Goal: Task Accomplishment & Management: Use online tool/utility

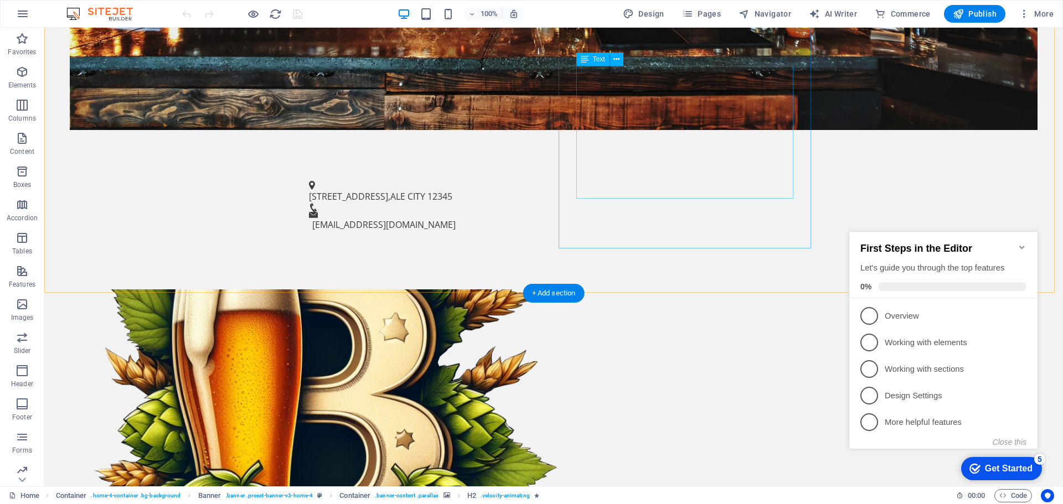
scroll to position [554, 0]
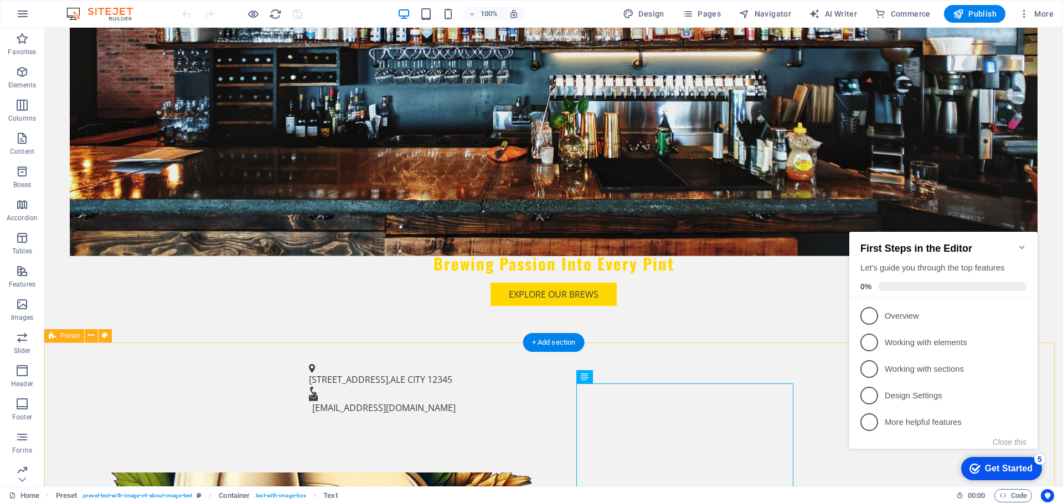
scroll to position [332, 0]
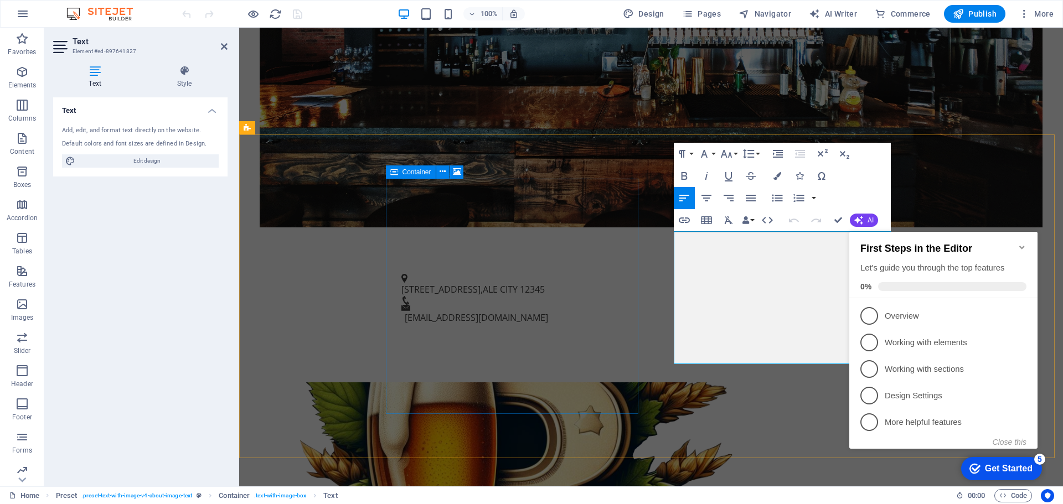
scroll to position [442, 0]
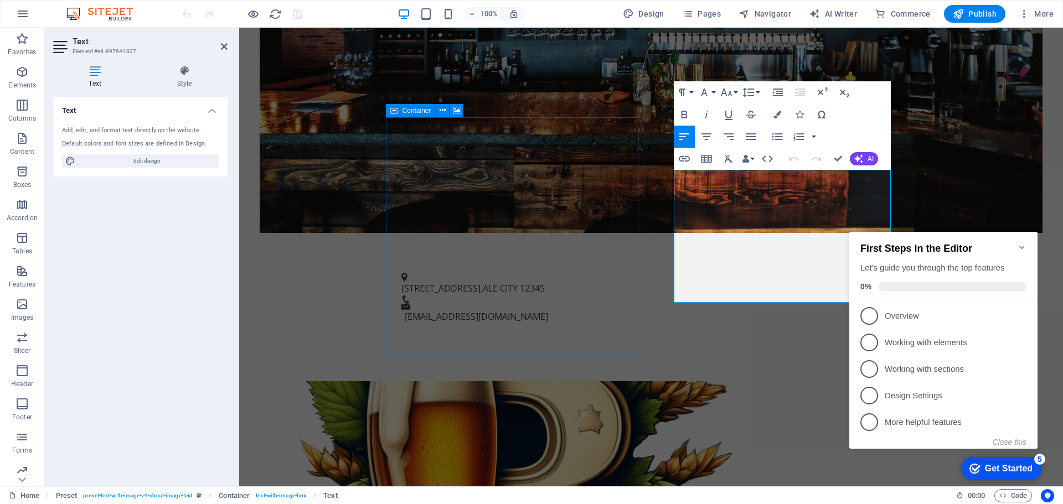
click at [1021, 243] on icon "Minimize checklist" at bounding box center [1022, 247] width 9 height 9
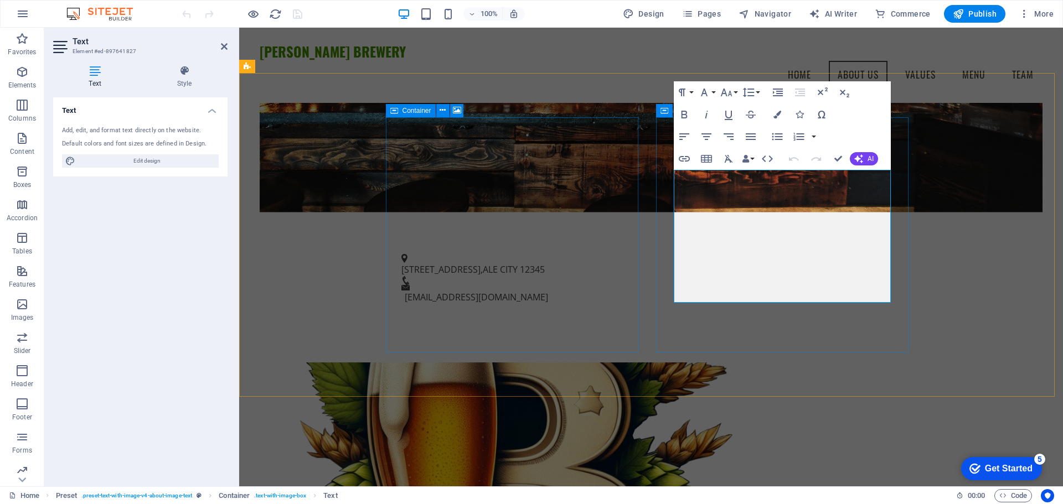
scroll to position [387, 0]
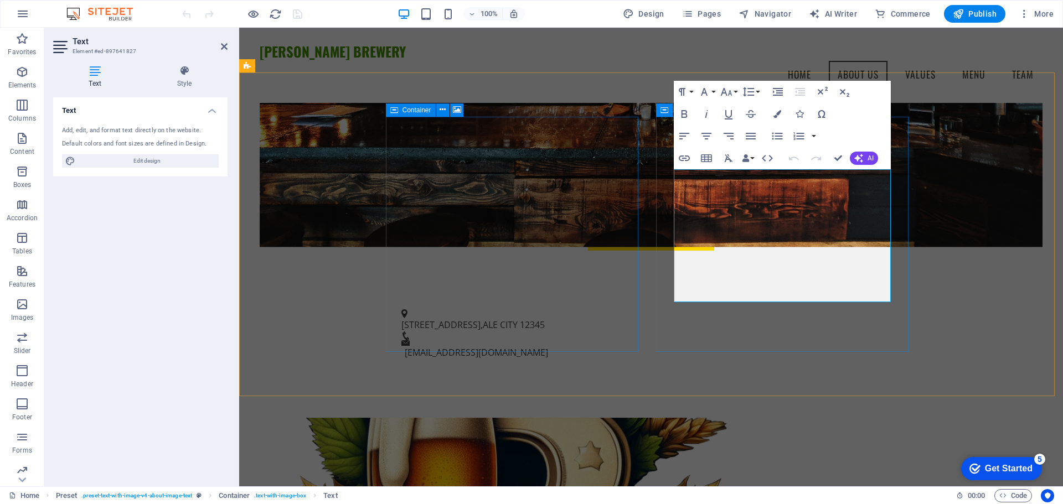
click at [714, 90] on button "Font Family" at bounding box center [706, 92] width 21 height 22
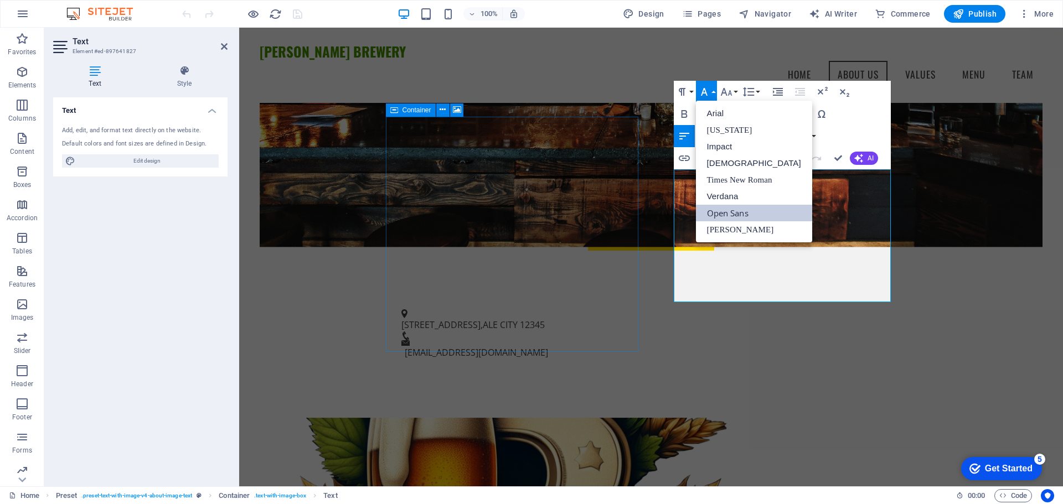
scroll to position [0, 0]
click at [714, 90] on button "Font Family" at bounding box center [706, 92] width 21 height 22
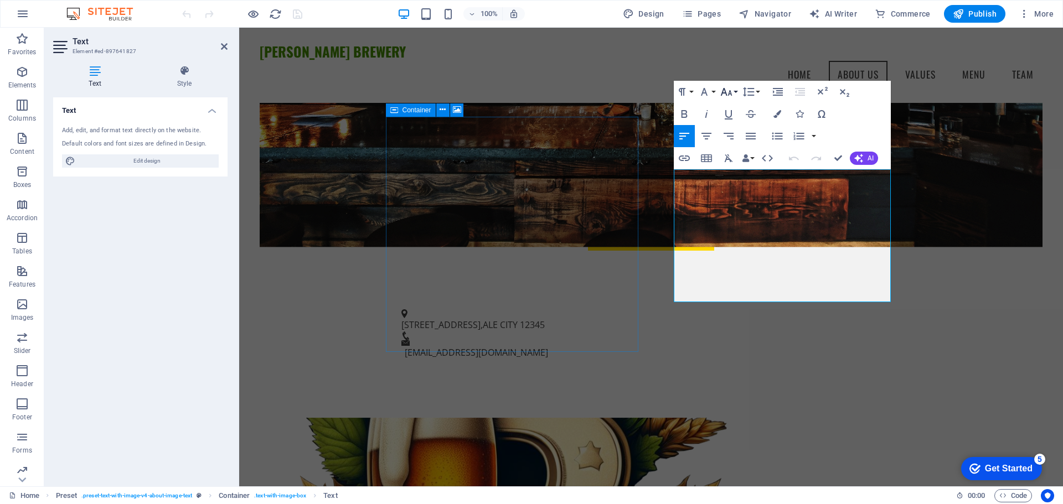
click at [736, 91] on button "Font Size" at bounding box center [728, 92] width 21 height 22
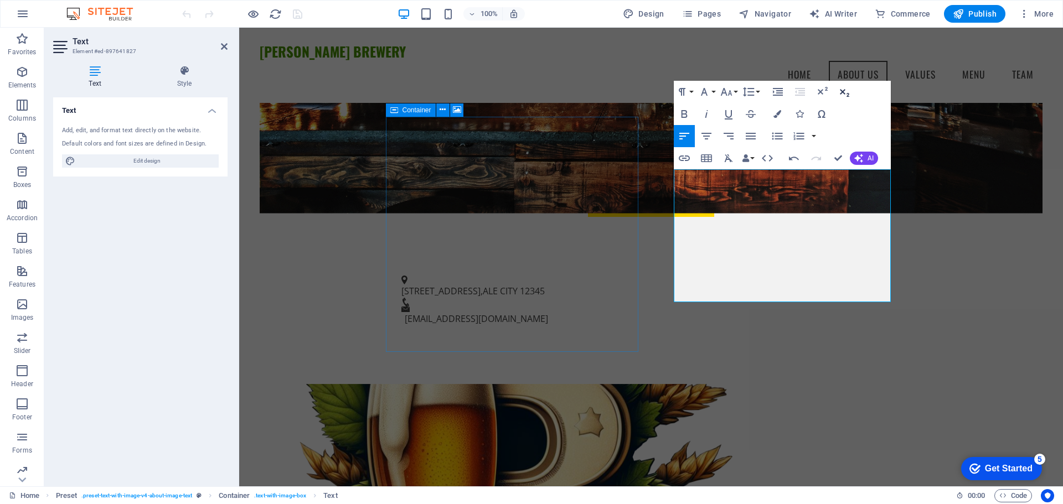
click at [844, 91] on icon "button" at bounding box center [844, 91] width 13 height 13
drag, startPoint x: 785, startPoint y: 295, endPoint x: 670, endPoint y: 176, distance: 166.4
click at [841, 92] on icon "button" at bounding box center [844, 91] width 13 height 13
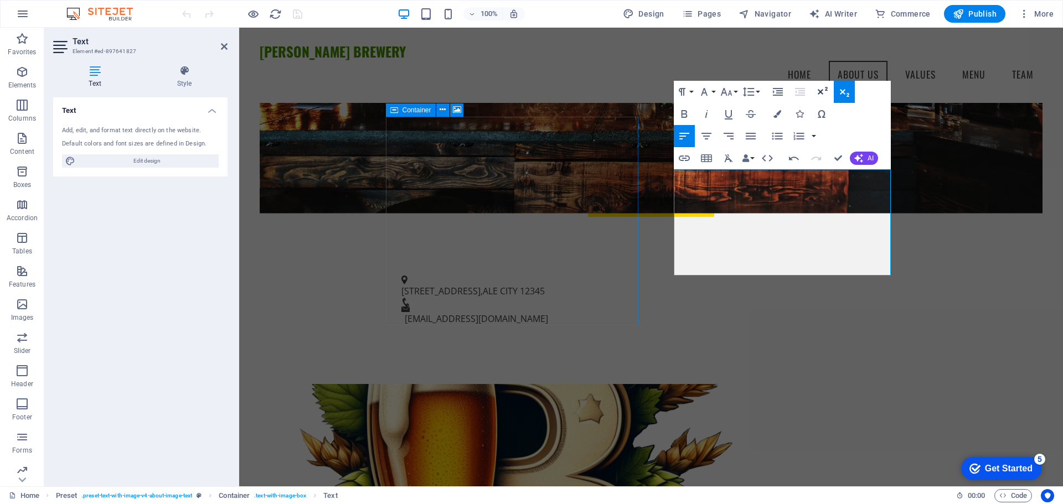
click at [822, 92] on icon "button" at bounding box center [822, 91] width 13 height 13
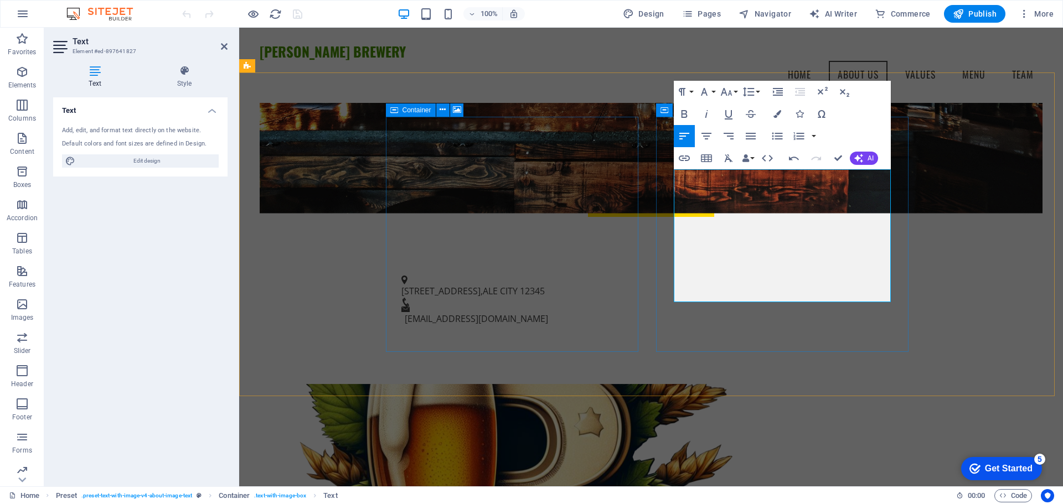
click at [140, 322] on div "Text Add, edit, and format text directly on the website. Default colors and fon…" at bounding box center [140, 287] width 174 height 380
click at [222, 45] on icon at bounding box center [224, 46] width 7 height 9
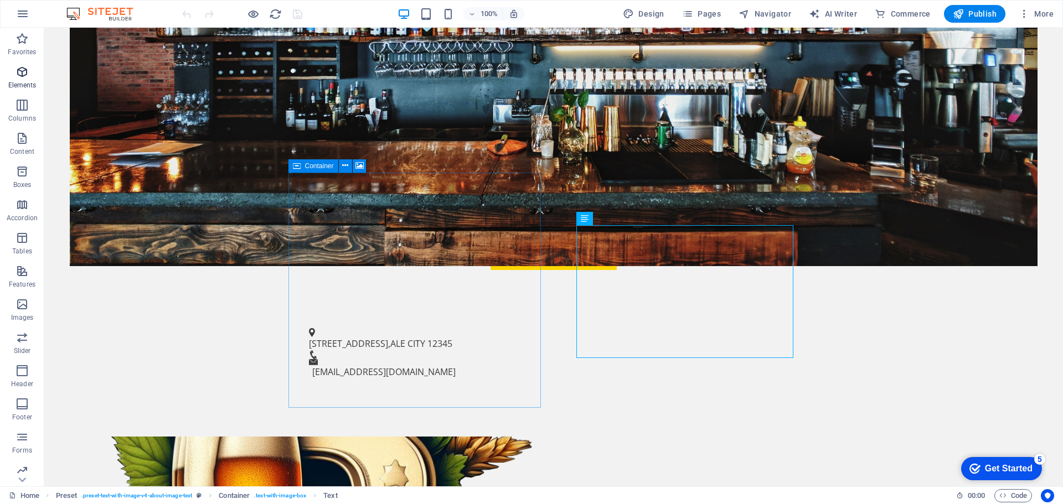
click at [22, 71] on icon "button" at bounding box center [22, 71] width 13 height 13
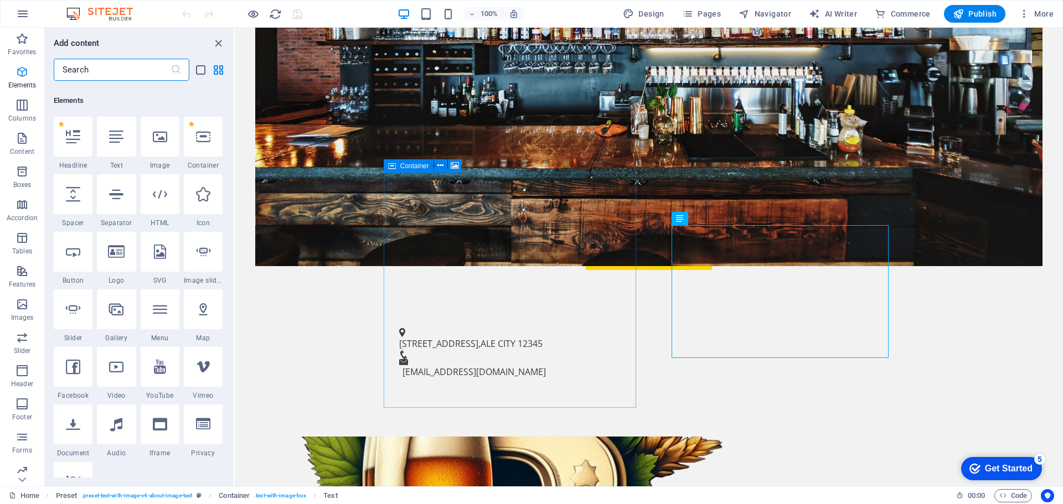
scroll to position [118, 0]
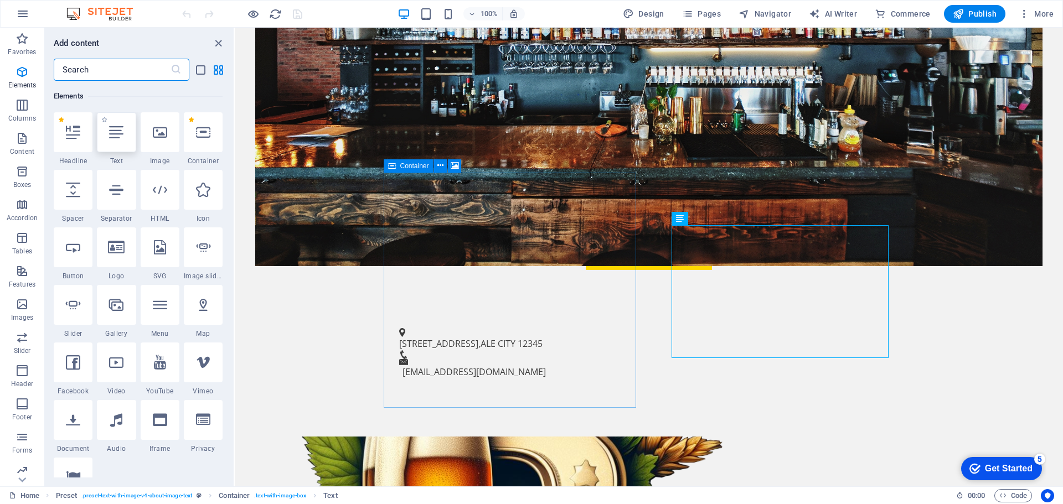
click at [118, 138] on icon at bounding box center [116, 132] width 14 height 14
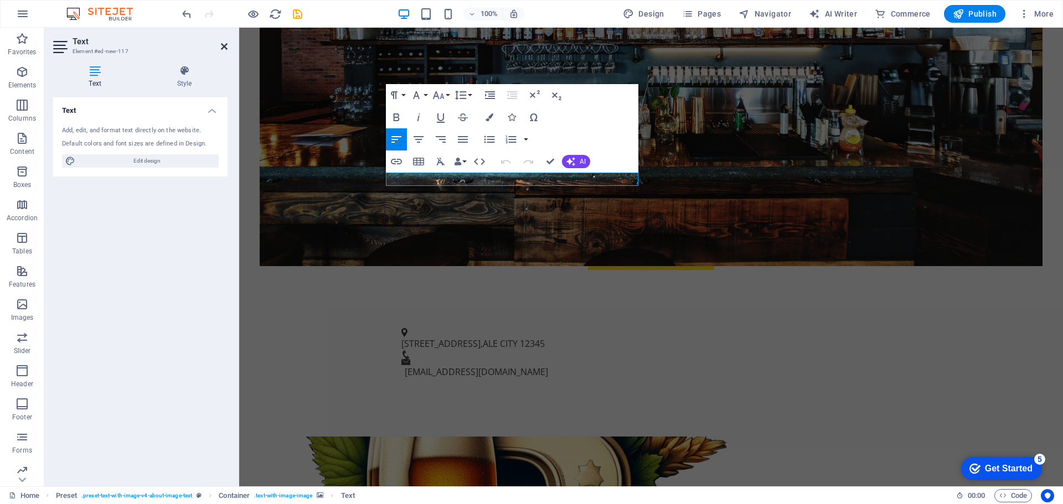
click at [223, 45] on icon at bounding box center [224, 46] width 7 height 9
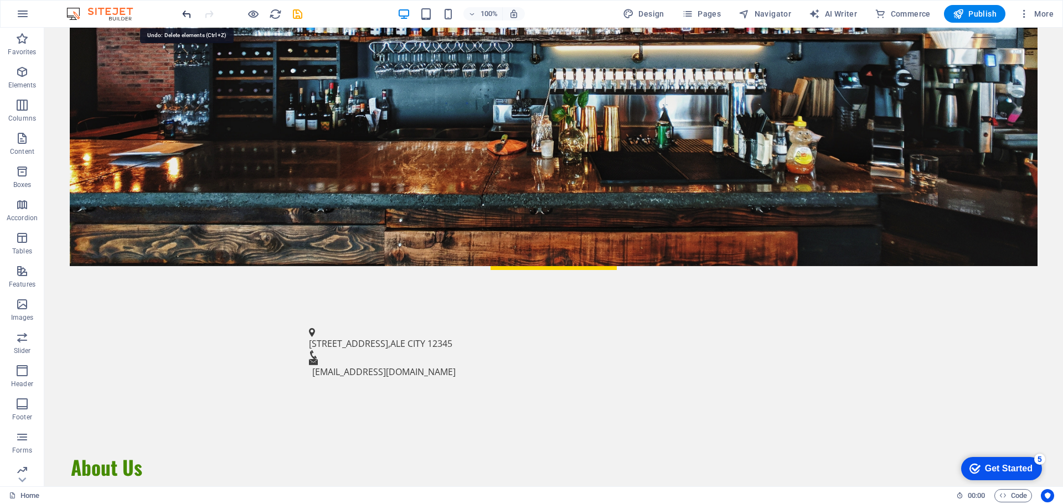
click at [188, 14] on icon "undo" at bounding box center [187, 14] width 13 height 13
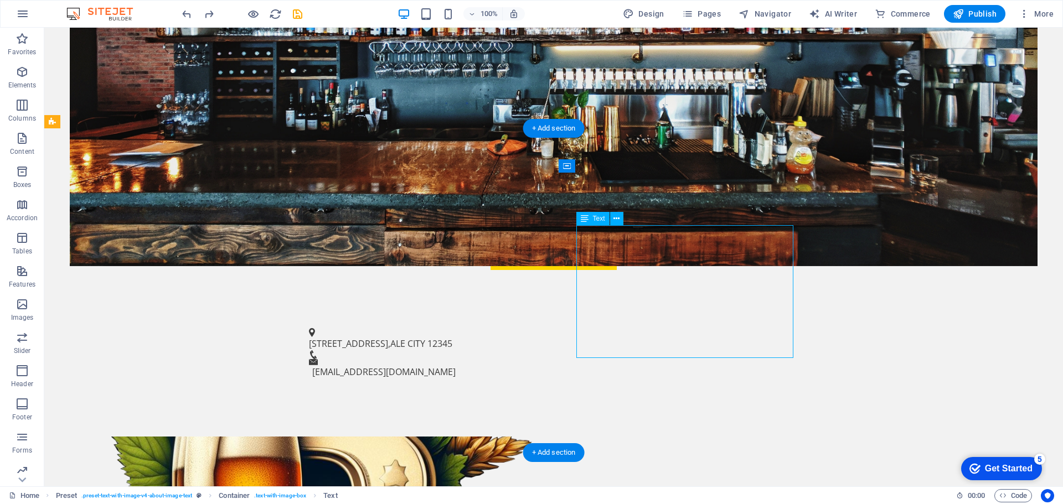
click at [596, 219] on span "Text" at bounding box center [599, 218] width 12 height 7
click at [615, 217] on icon at bounding box center [617, 219] width 6 height 12
click at [615, 220] on icon at bounding box center [617, 219] width 6 height 12
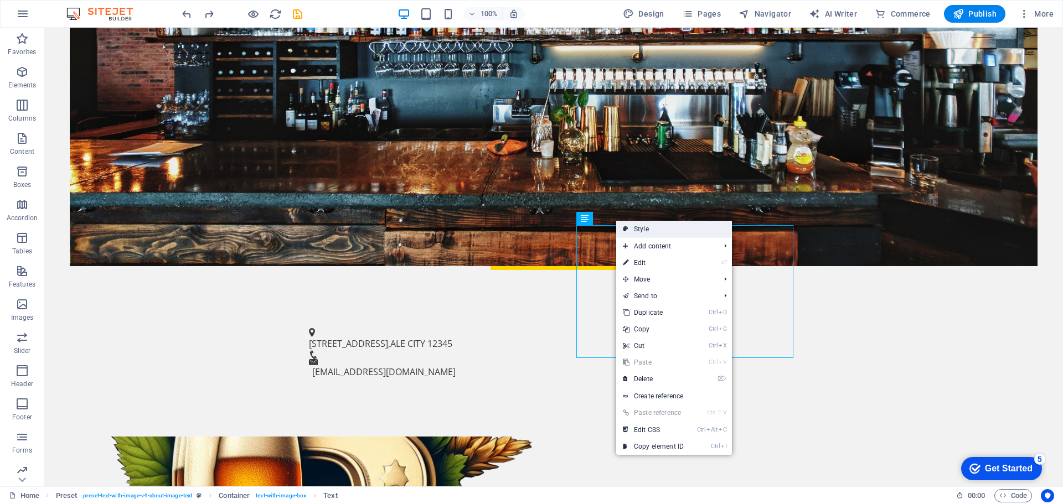
click at [657, 233] on link "Style" at bounding box center [674, 229] width 116 height 17
select select "rem"
select select "px"
select select "preset-text-with-image-v4-about-image-text"
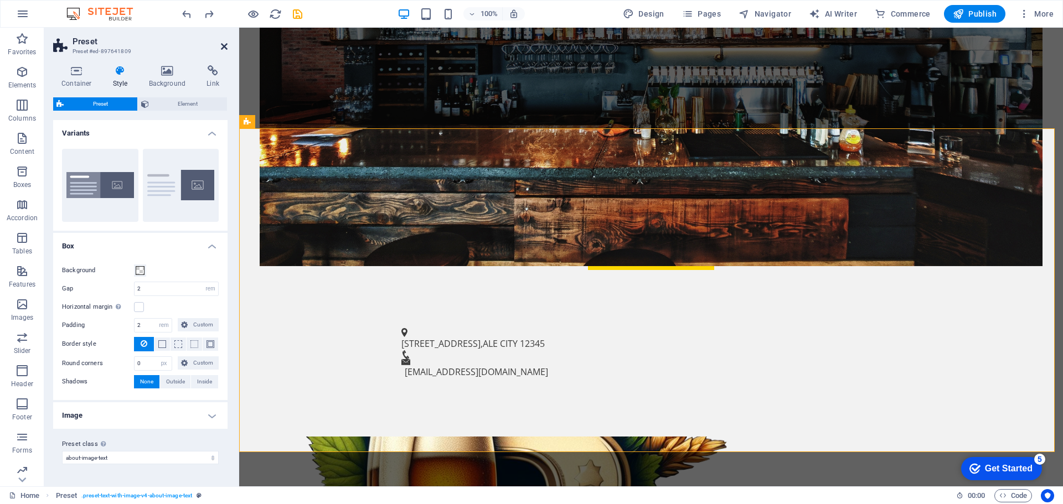
click at [223, 47] on icon at bounding box center [224, 46] width 7 height 9
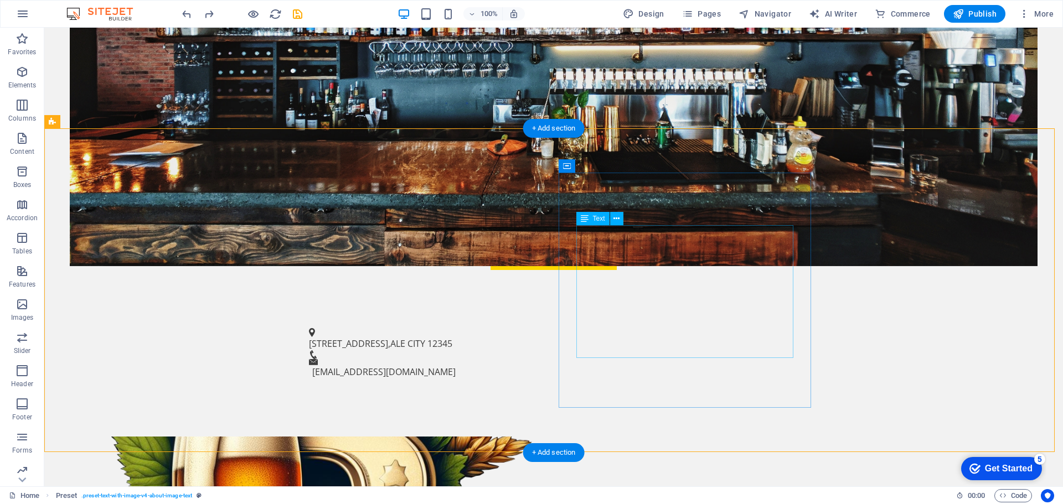
click at [617, 218] on icon at bounding box center [617, 219] width 6 height 12
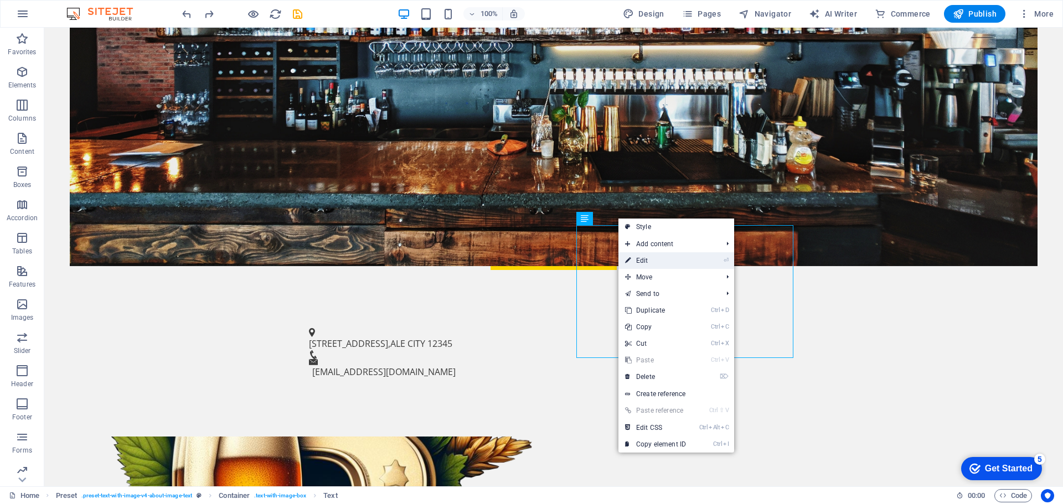
click at [672, 259] on link "⏎ Edit" at bounding box center [656, 261] width 74 height 17
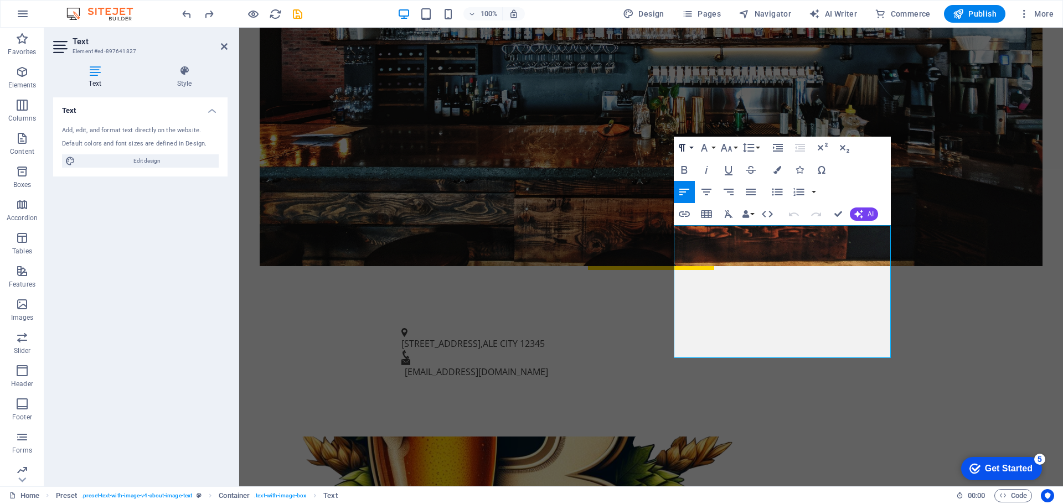
click at [691, 147] on button "Paragraph Format" at bounding box center [684, 148] width 21 height 22
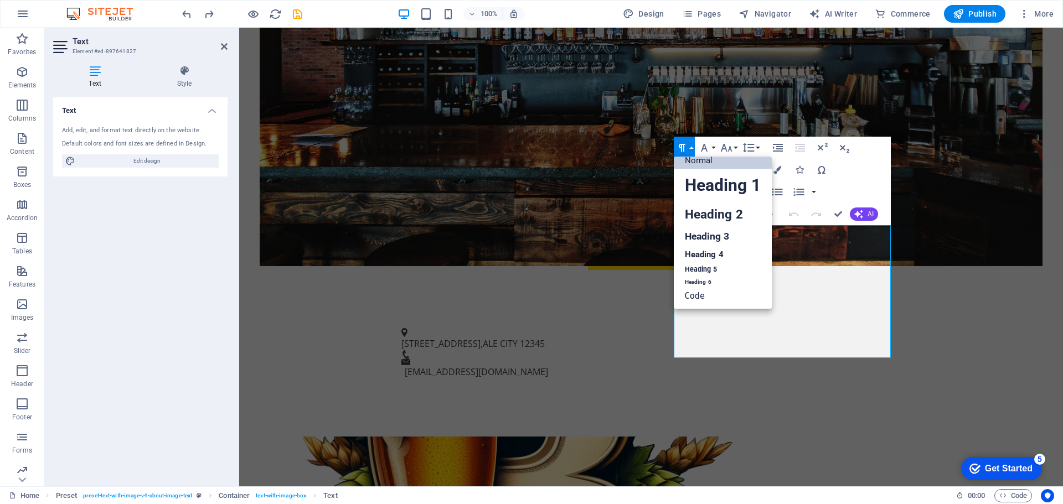
scroll to position [9, 0]
click at [693, 165] on link "Normal" at bounding box center [723, 160] width 98 height 17
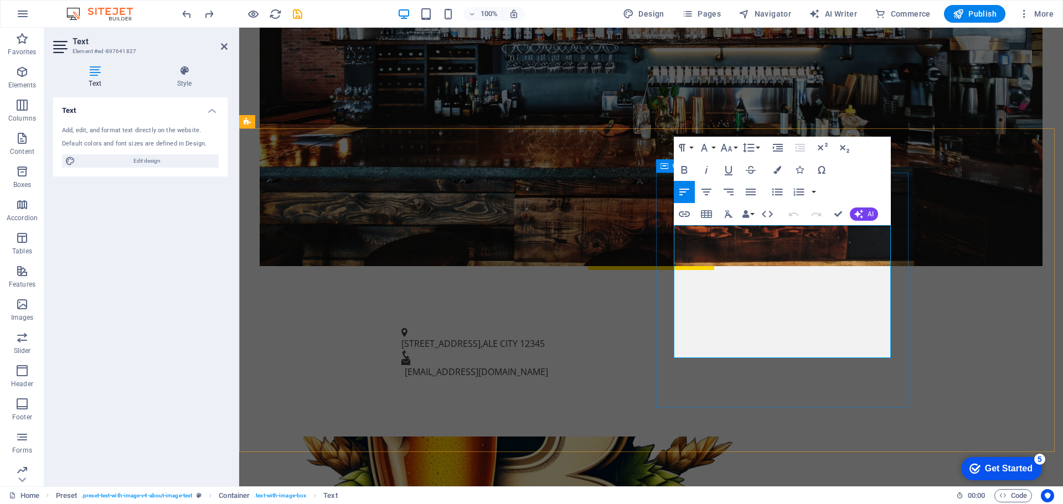
drag, startPoint x: 787, startPoint y: 353, endPoint x: 671, endPoint y: 235, distance: 165.6
click at [685, 151] on icon "button" at bounding box center [682, 147] width 13 height 13
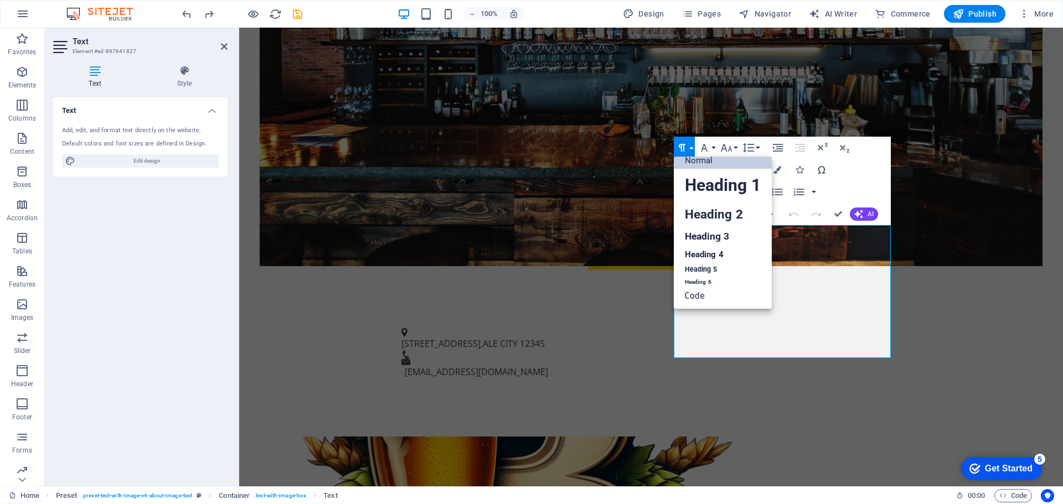
click at [699, 161] on link "Normal" at bounding box center [723, 160] width 98 height 17
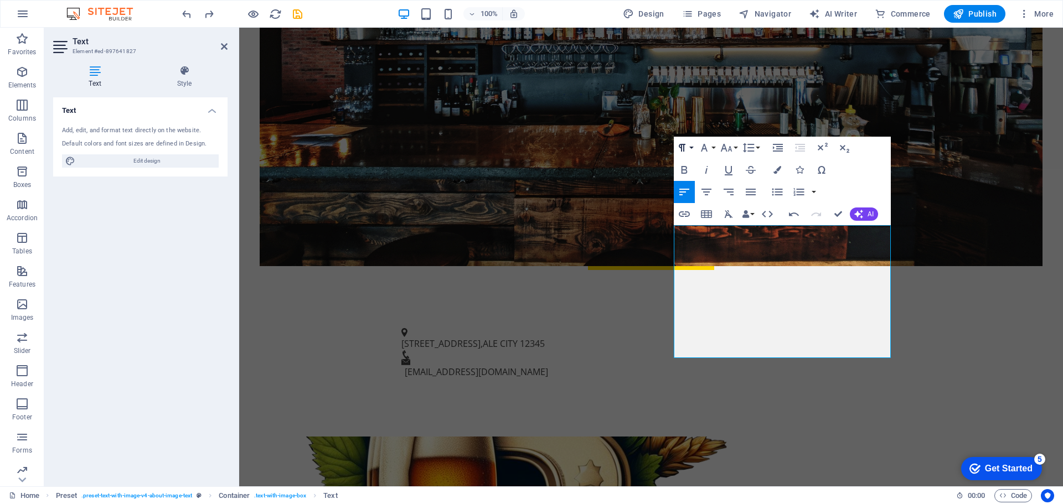
click at [691, 147] on button "Paragraph Format" at bounding box center [684, 148] width 21 height 22
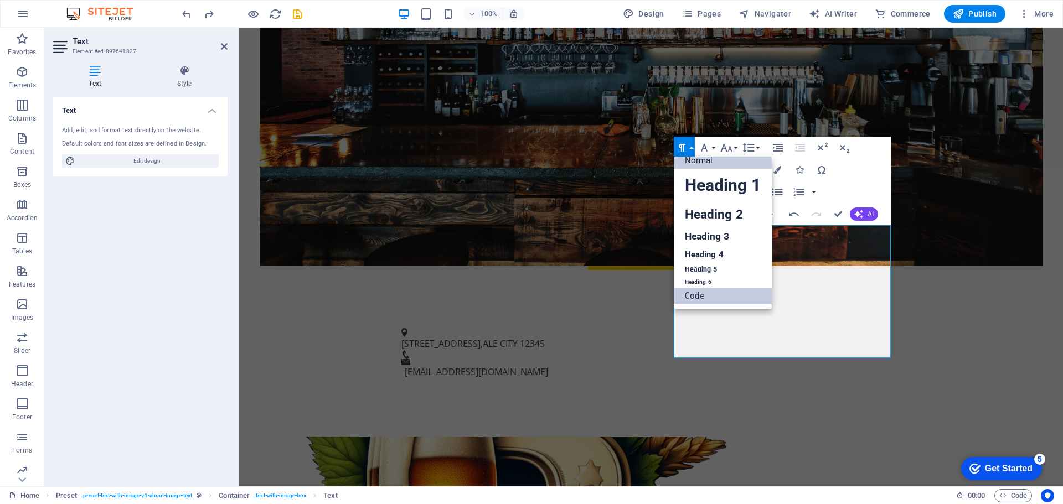
click at [710, 294] on link "Code" at bounding box center [723, 296] width 98 height 17
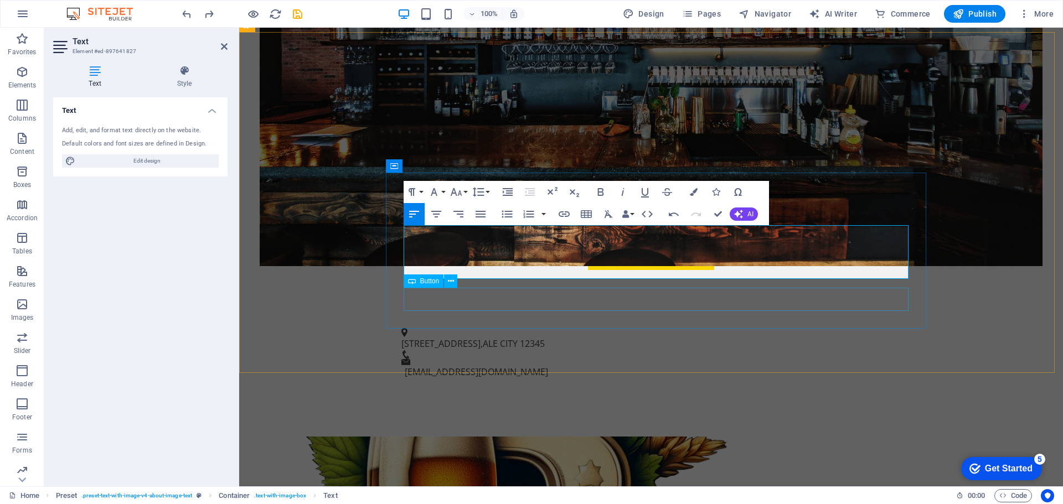
scroll to position [483, 0]
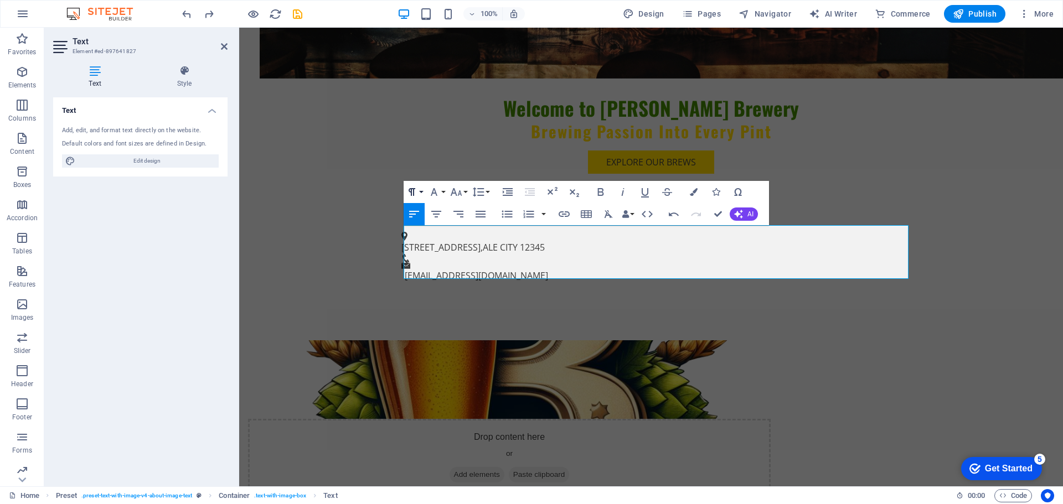
click at [422, 192] on button "Paragraph Format" at bounding box center [414, 192] width 21 height 22
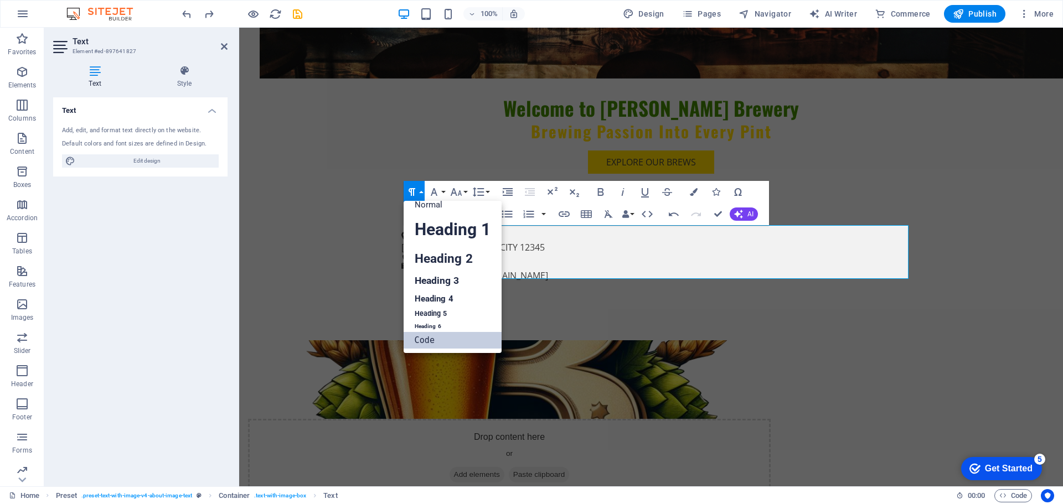
scroll to position [9, 0]
click at [432, 211] on link "Normal" at bounding box center [453, 205] width 98 height 17
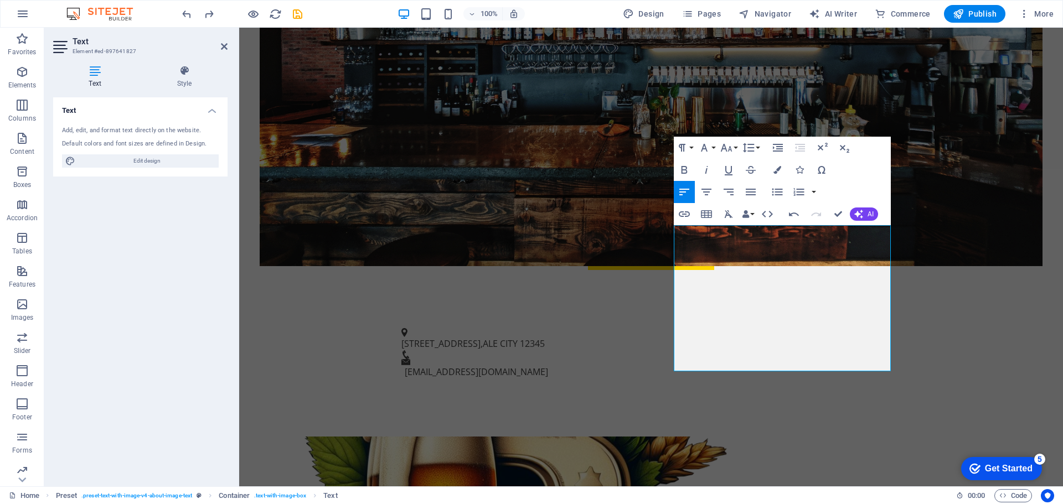
click at [842, 182] on div "Paragraph Format Normal Heading 1 Heading 2 Heading 3 Heading 4 Heading 5 Headi…" at bounding box center [782, 181] width 217 height 89
drag, startPoint x: 1013, startPoint y: 117, endPoint x: 1189, endPoint y: 54, distance: 187.1
click at [1063, 315] on div "[STREET_ADDRESS] [EMAIL_ADDRESS][DOMAIN_NAME]" at bounding box center [651, 354] width 824 height 79
